Goal: Navigation & Orientation: Find specific page/section

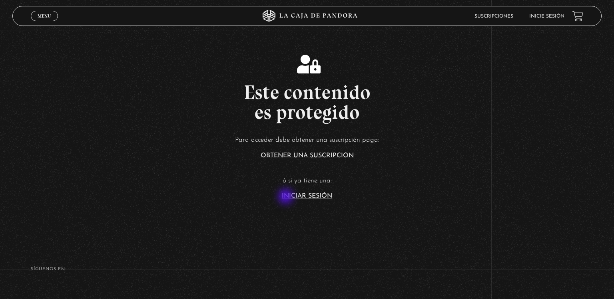
click at [287, 197] on link "Iniciar Sesión" at bounding box center [307, 196] width 50 height 6
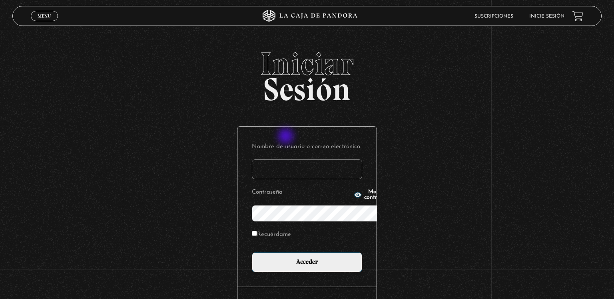
click at [287, 159] on input "Nombre de usuario o correo electrónico" at bounding box center [307, 169] width 110 height 20
type input "karennac08@gmail.com"
click at [364, 197] on span "Mostrar contraseña" at bounding box center [378, 194] width 28 height 11
click at [267, 229] on p "Recuérdame" at bounding box center [307, 237] width 110 height 16
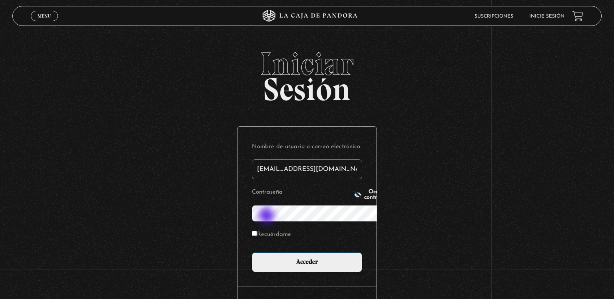
scroll to position [0, 0]
click at [252, 229] on label "Recuérdame" at bounding box center [271, 235] width 39 height 12
click at [252, 231] on input "Recuérdame" at bounding box center [254, 233] width 5 height 5
checkbox input "true"
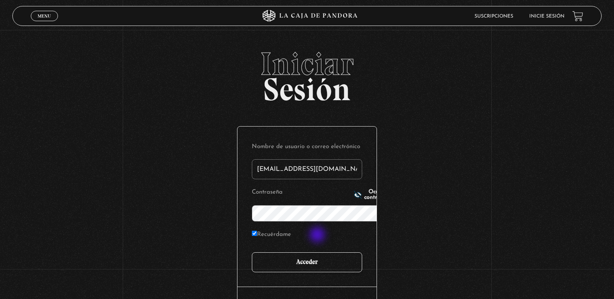
click at [318, 253] on input "Acceder" at bounding box center [307, 263] width 110 height 20
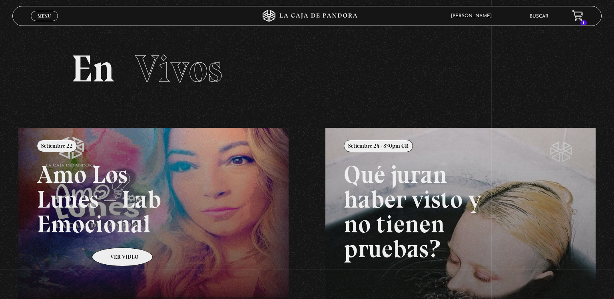
click at [112, 236] on link at bounding box center [325, 277] width 614 height 299
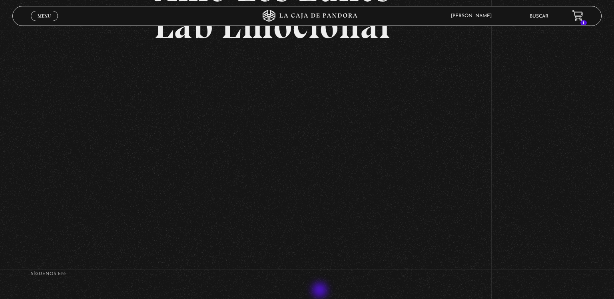
scroll to position [134, 0]
